Goal: Communication & Community: Share content

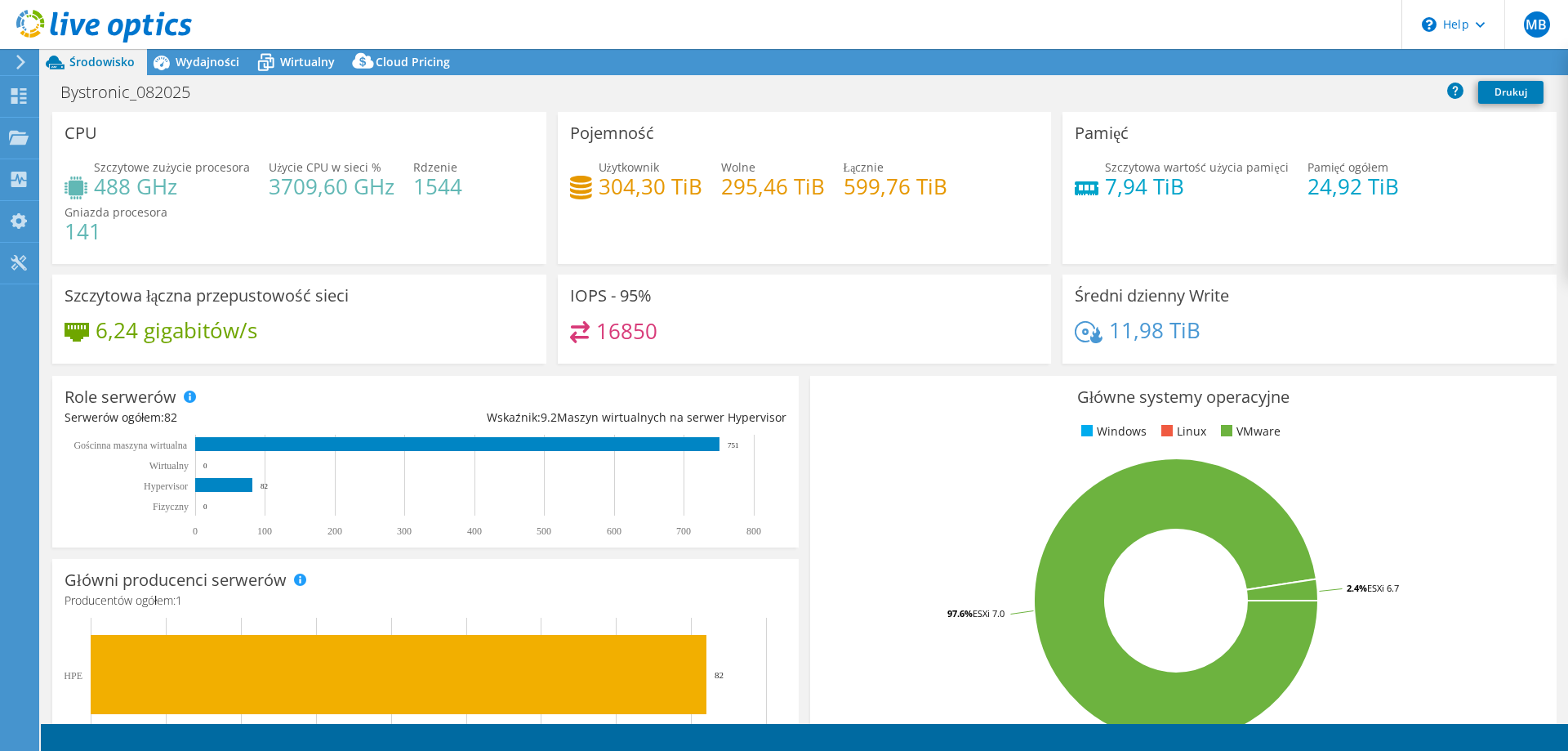
select select "EUFrankfurt"
select select "CHF"
click at [1327, 63] on link "Udostępnij" at bounding box center [1342, 62] width 91 height 25
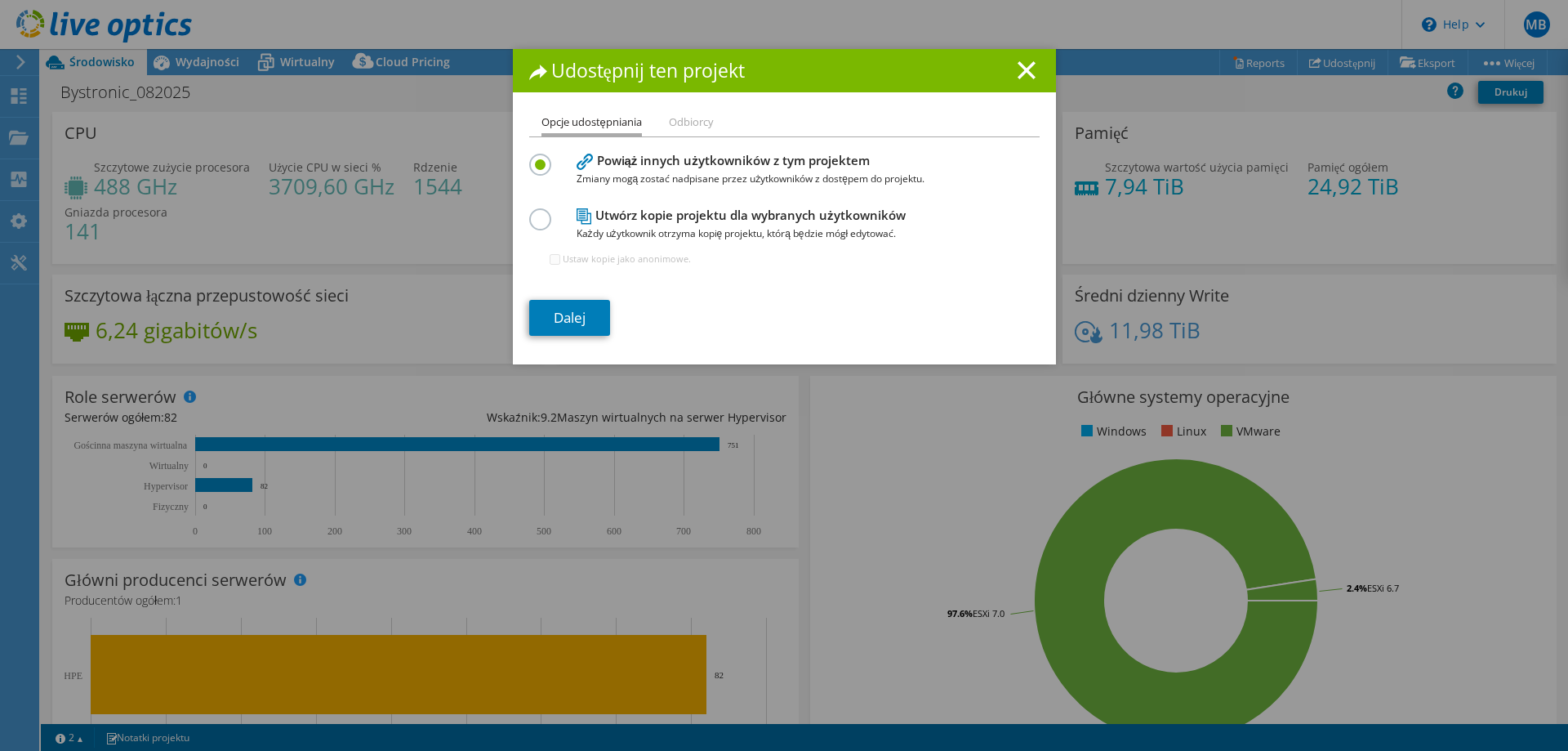
click at [645, 210] on h4 "Utwórz kopie projektu dla wybranych użytkowników Każdy użytkownik otrzyma kopię…" at bounding box center [780, 224] width 408 height 37
click at [534, 213] on label at bounding box center [543, 210] width 29 height 4
click at [0, 0] on input "radio" at bounding box center [0, 0] width 0 height 0
click at [581, 319] on link "Dalej" at bounding box center [570, 317] width 81 height 36
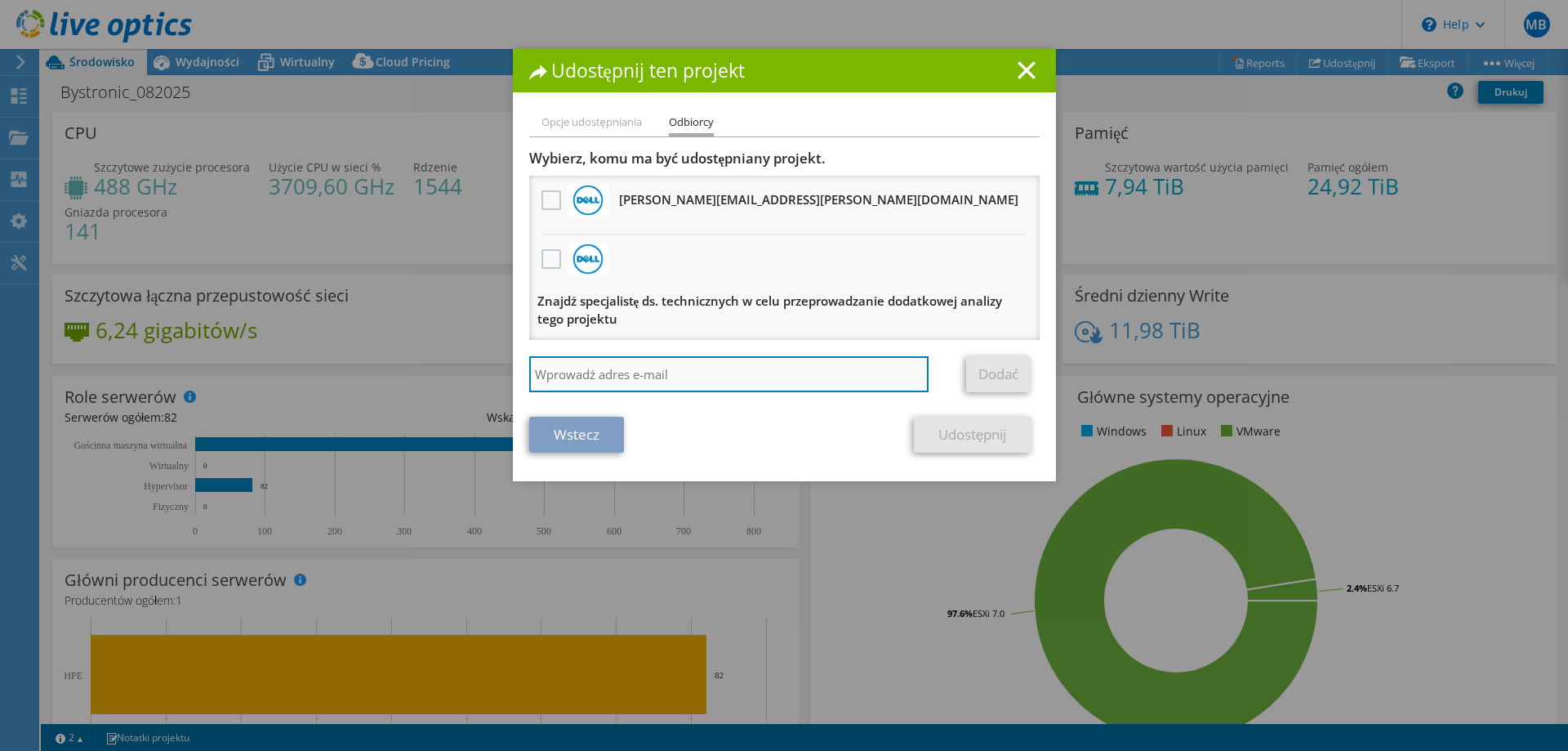
click at [637, 371] on input "search" at bounding box center [730, 374] width 400 height 36
paste input "706943"
type input "7"
click at [608, 379] on input "search" at bounding box center [730, 374] width 400 height 36
paste input "[PERSON_NAME][EMAIL_ADDRESS][PERSON_NAME][DOMAIN_NAME]"
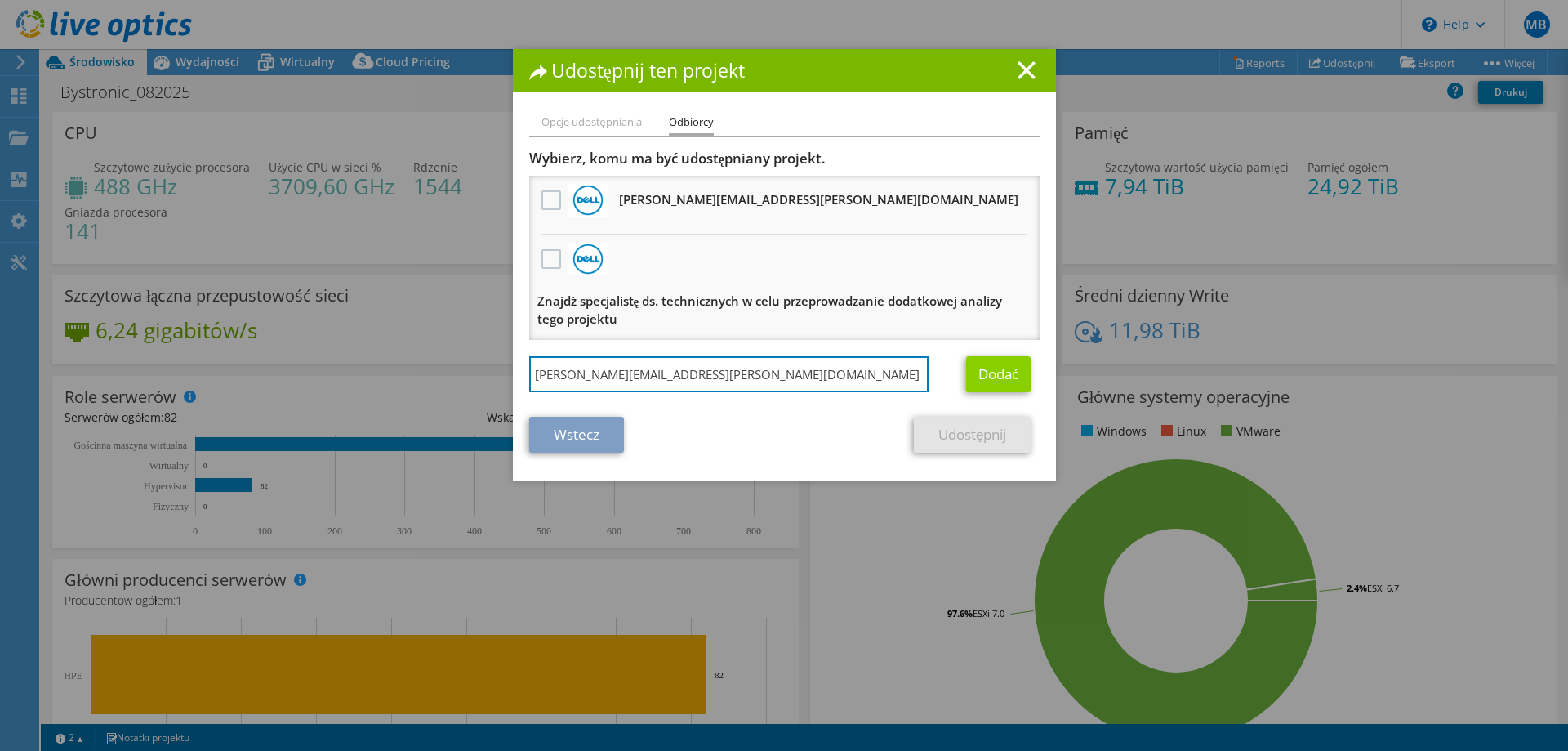
type input "[PERSON_NAME][EMAIL_ADDRESS][PERSON_NAME][DOMAIN_NAME]"
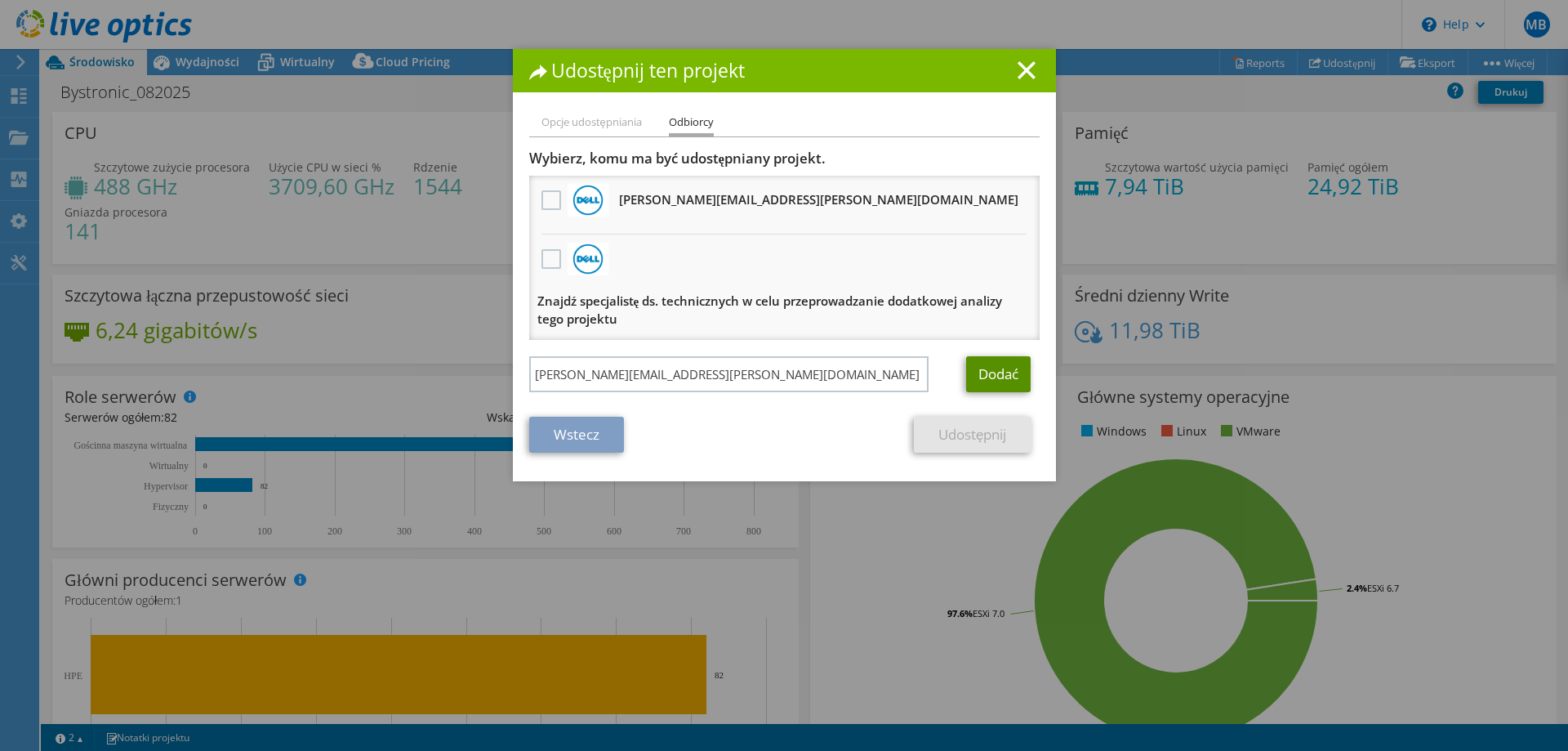
click at [1019, 373] on link "Dodać" at bounding box center [999, 374] width 65 height 36
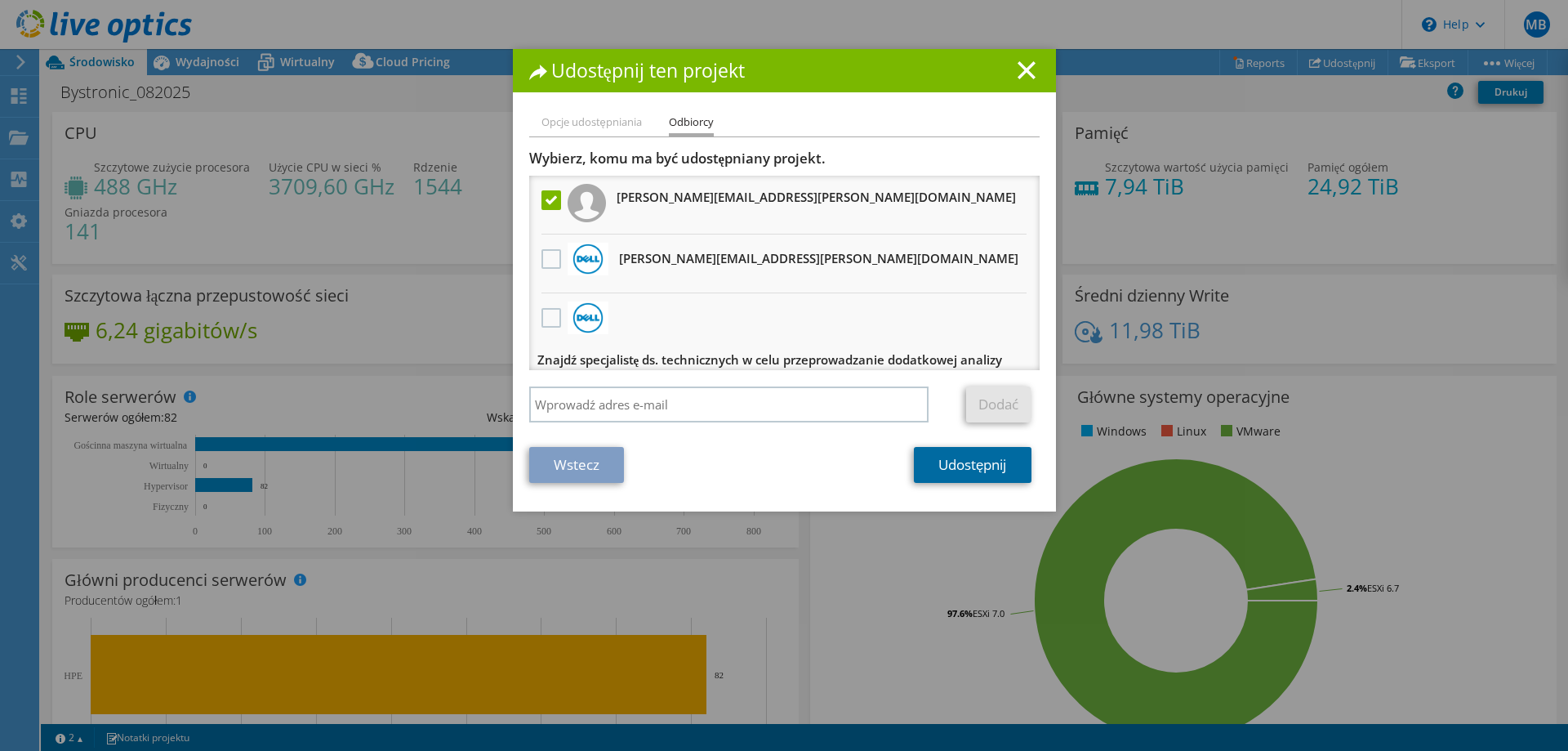
click at [989, 468] on link "Udostępnij" at bounding box center [972, 465] width 117 height 36
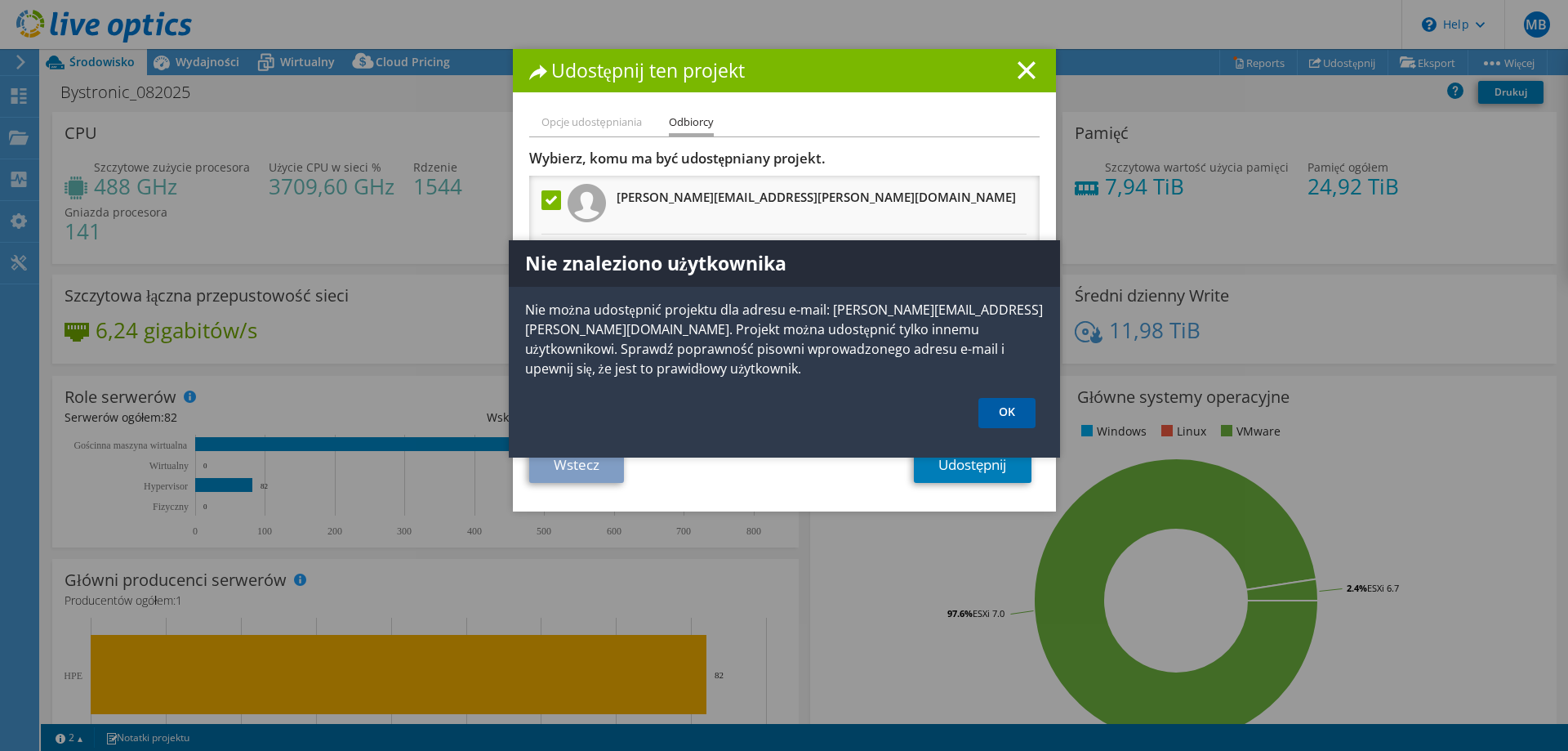
click at [1018, 415] on link "OK" at bounding box center [1007, 413] width 57 height 30
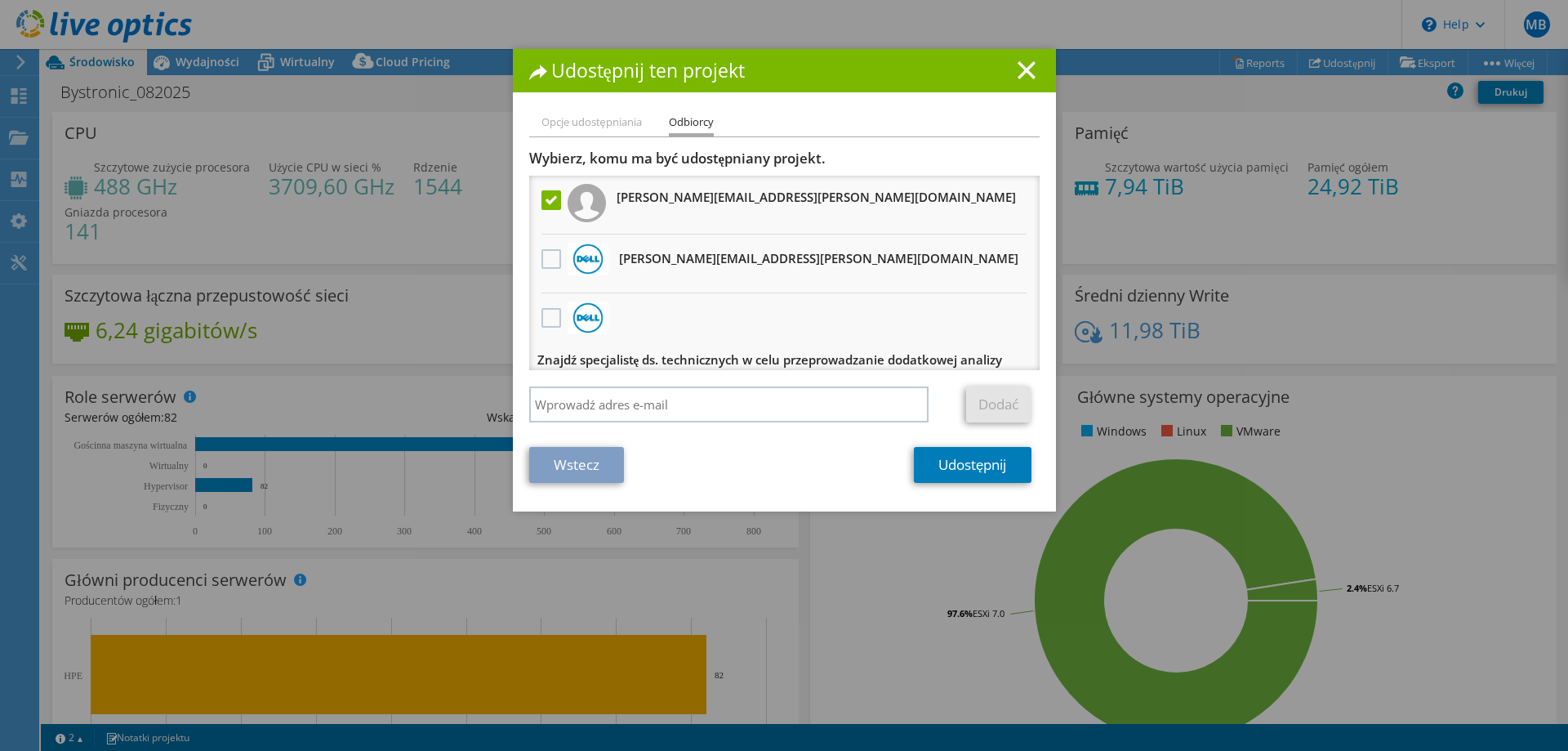
drag, startPoint x: 769, startPoint y: 463, endPoint x: 767, endPoint y: 446, distance: 17.1
click at [769, 453] on div "Wstecz Udostępnij" at bounding box center [784, 465] width 510 height 36
click at [1018, 74] on line at bounding box center [1026, 70] width 17 height 17
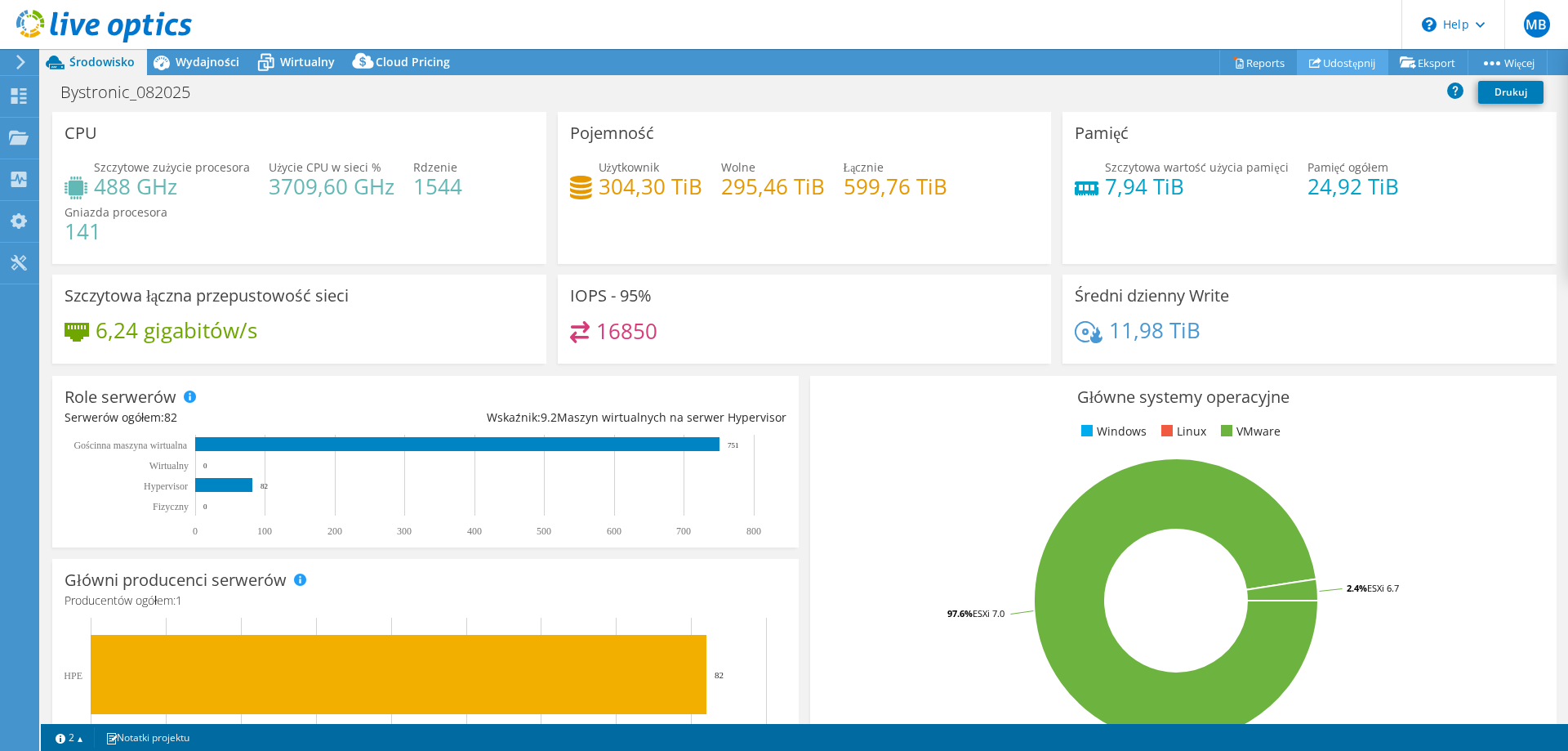
click at [1309, 62] on icon at bounding box center [1315, 62] width 12 height 12
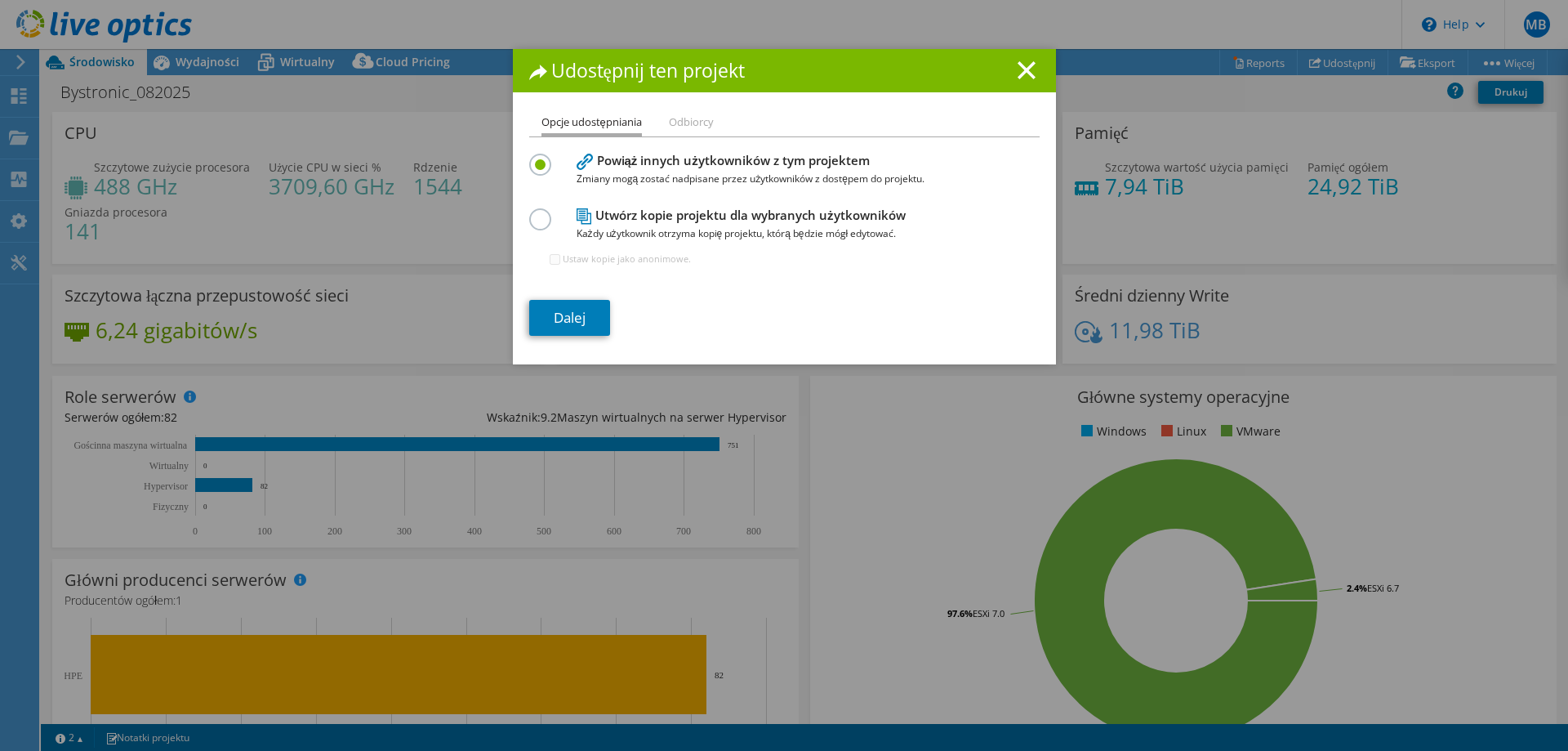
click at [628, 221] on h4 "Utwórz kopie projektu dla wybranych użytkowników Każdy użytkownik otrzyma kopię…" at bounding box center [780, 224] width 408 height 37
click at [529, 213] on label at bounding box center [543, 210] width 29 height 4
click at [0, 0] on input "radio" at bounding box center [0, 0] width 0 height 0
click at [572, 316] on link "Dalej" at bounding box center [570, 317] width 81 height 36
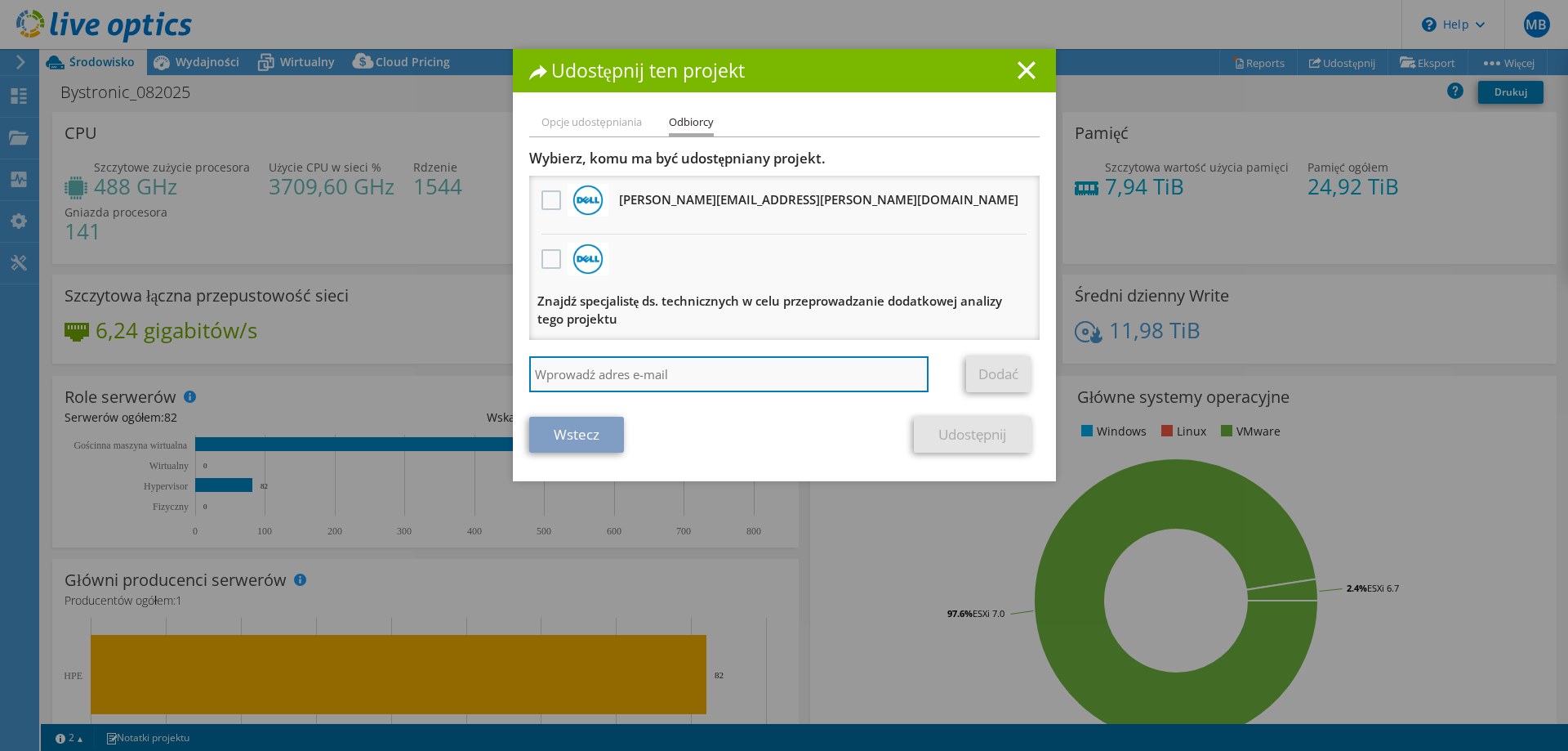
click at [634, 369] on input "search" at bounding box center [730, 374] width 400 height 36
click at [557, 377] on input "search" at bounding box center [730, 374] width 400 height 36
paste input "[PERSON_NAME][EMAIL_ADDRESS][PERSON_NAME][DOMAIN_NAME]"
type input "[PERSON_NAME][EMAIL_ADDRESS][PERSON_NAME][DOMAIN_NAME]"
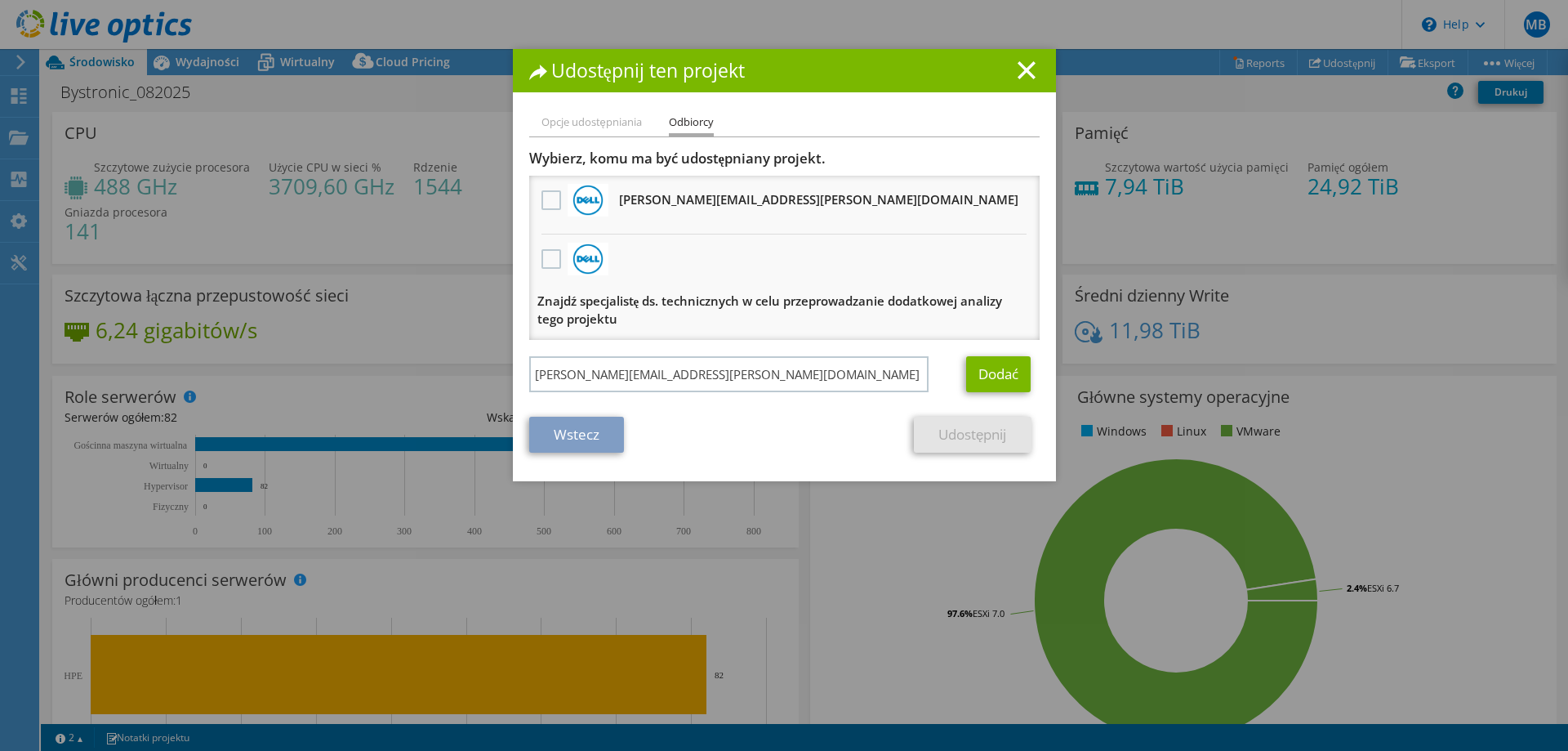
click at [1037, 389] on div "Opcje udostępniania Odbiorcy Powiąż innych użytkowników z tym projektem Zmiany …" at bounding box center [784, 297] width 543 height 369
click at [1006, 379] on link "Dodać" at bounding box center [999, 374] width 65 height 36
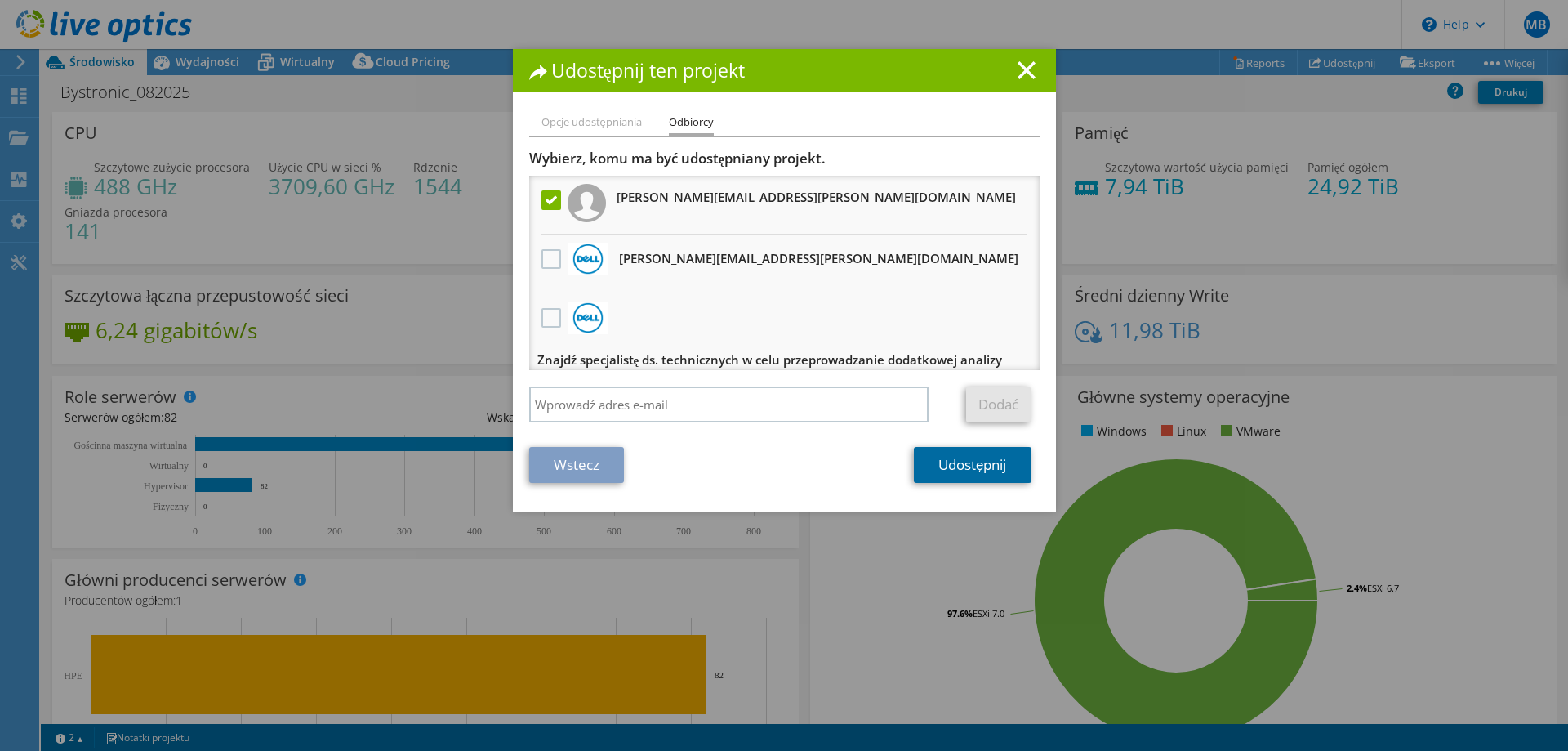
click at [980, 471] on link "Udostępnij" at bounding box center [972, 465] width 117 height 36
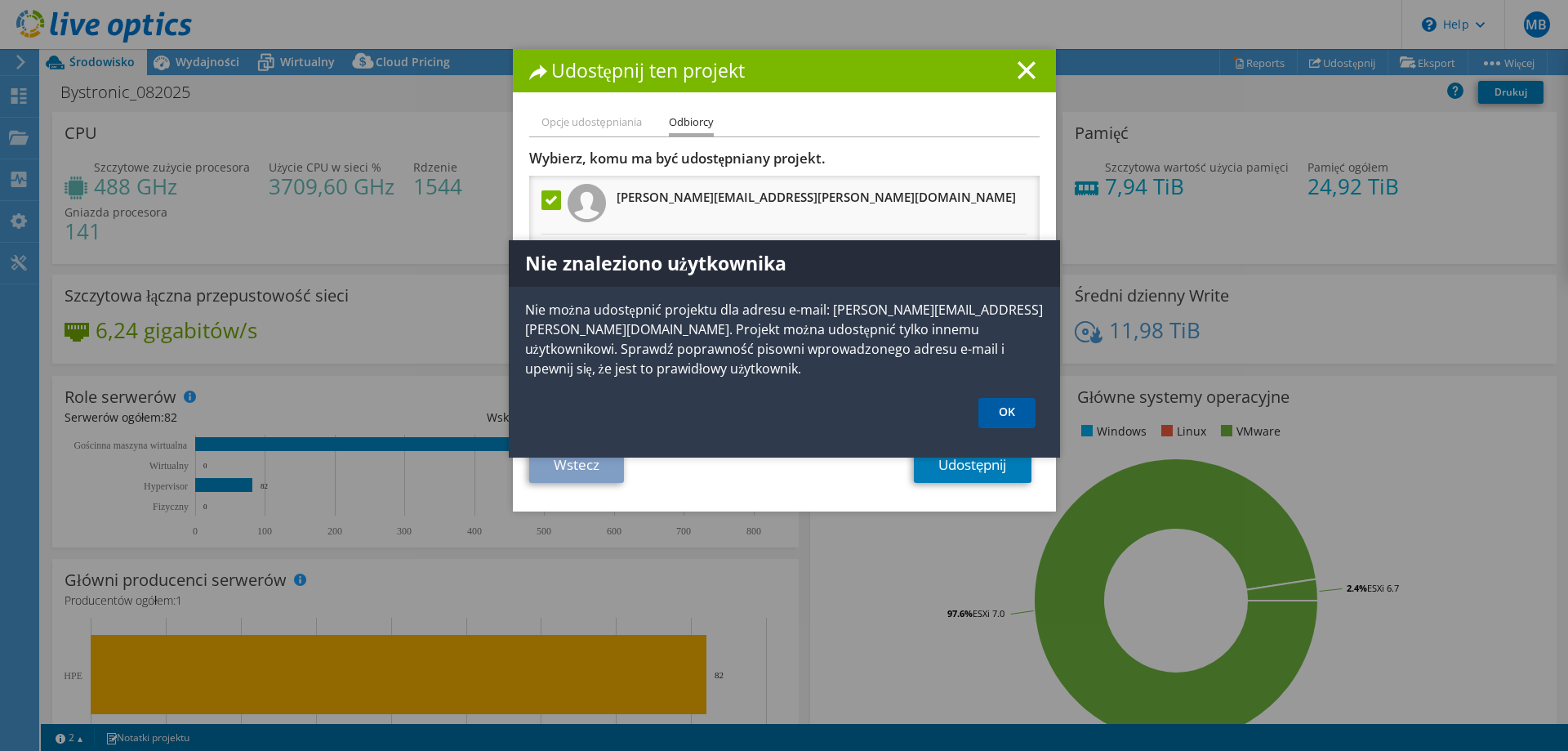
click at [1018, 417] on link "OK" at bounding box center [1007, 413] width 57 height 30
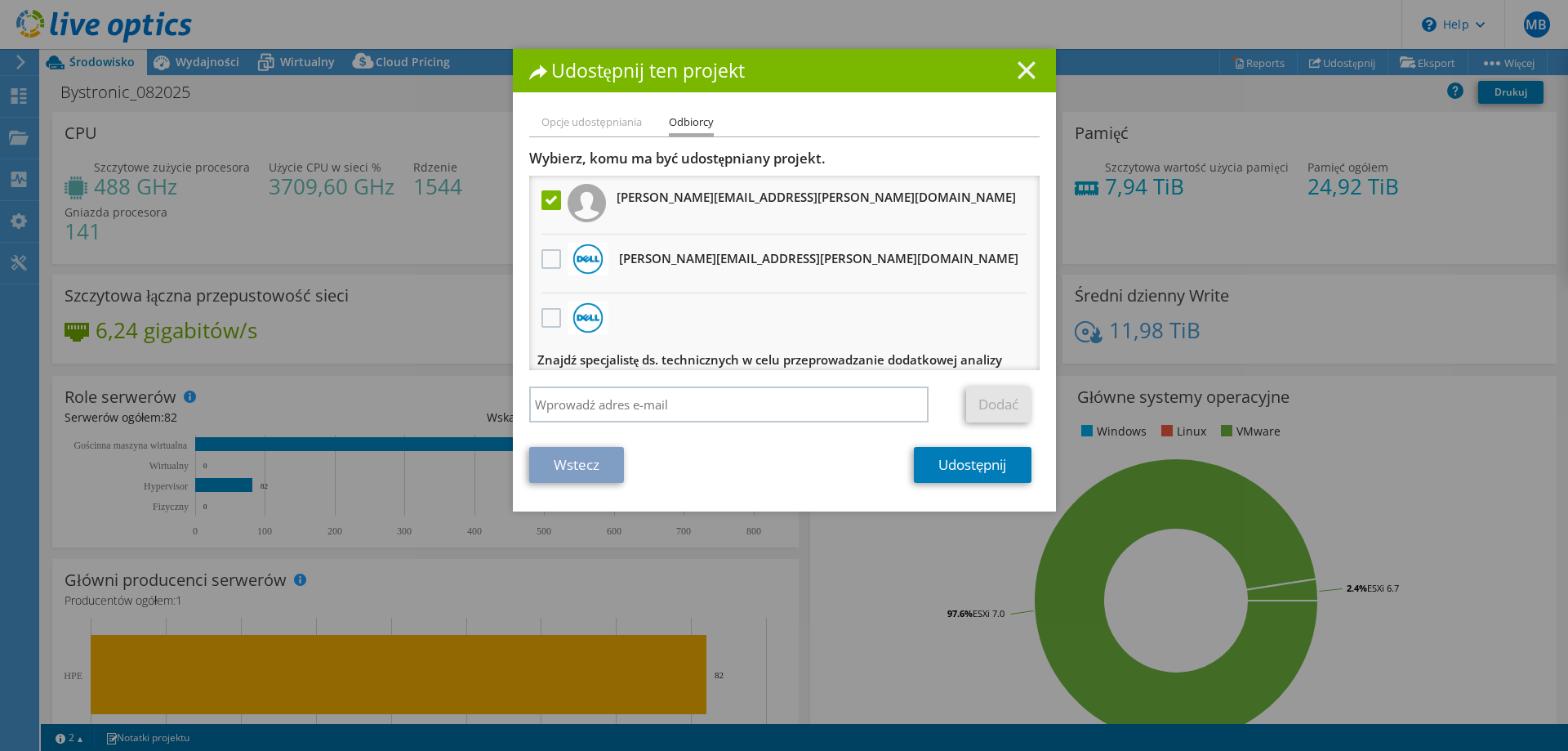
click at [1018, 76] on line at bounding box center [1026, 70] width 17 height 17
